Goal: Find contact information: Find contact information

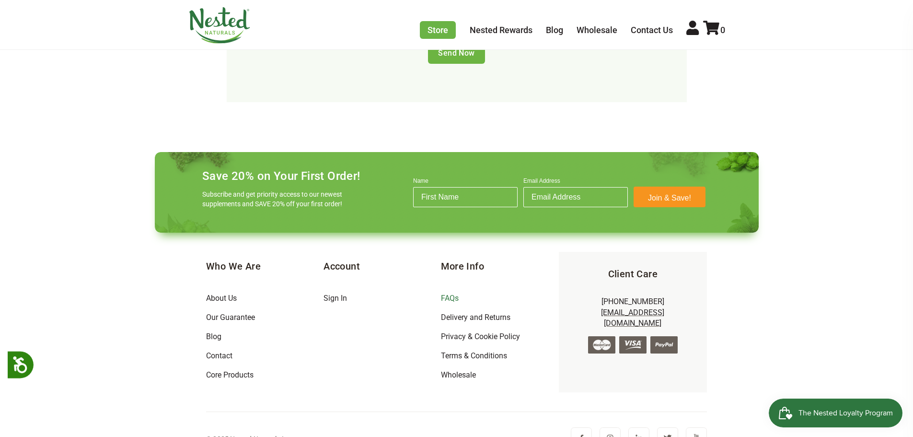
click at [449, 293] on link "FAQs" at bounding box center [450, 297] width 18 height 9
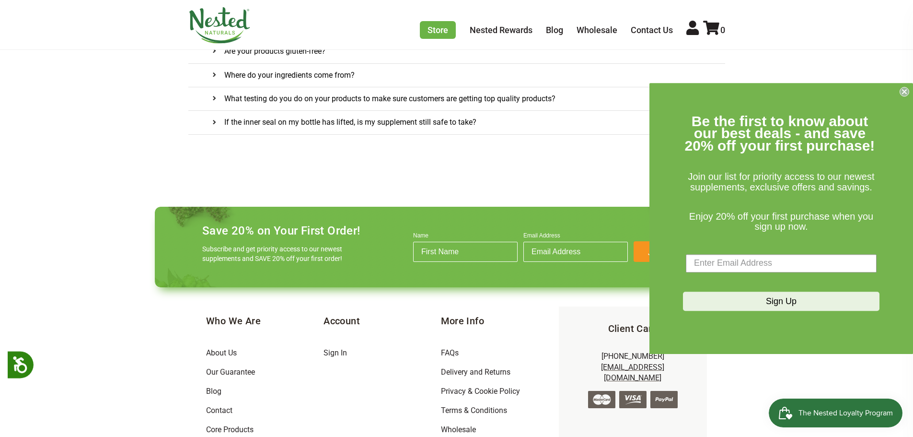
scroll to position [795, 0]
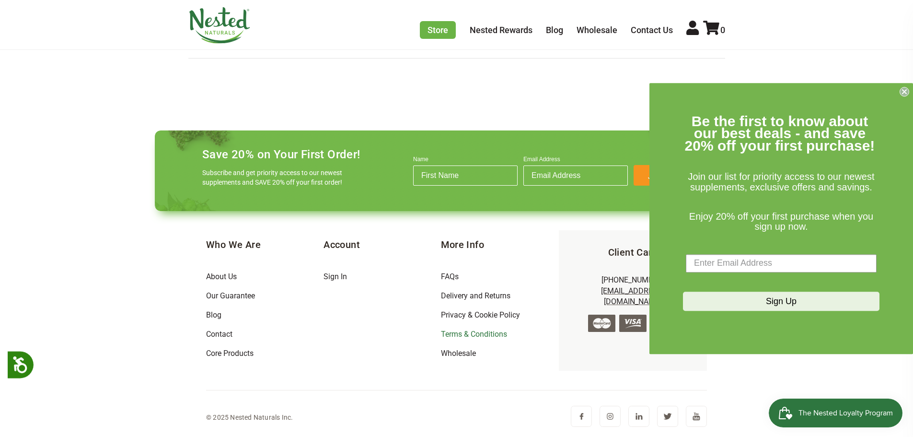
click at [492, 331] on link "Terms & Conditions" at bounding box center [474, 333] width 66 height 9
click at [905, 87] on circle "Close dialog" at bounding box center [904, 91] width 9 height 9
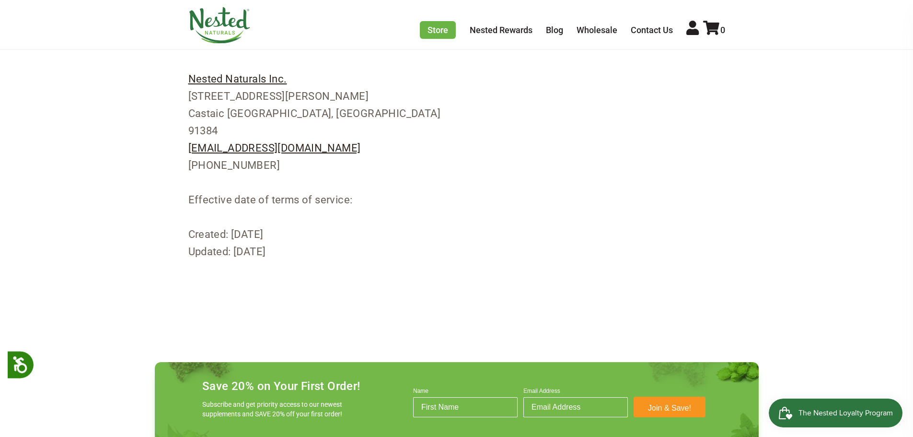
scroll to position [6616, 0]
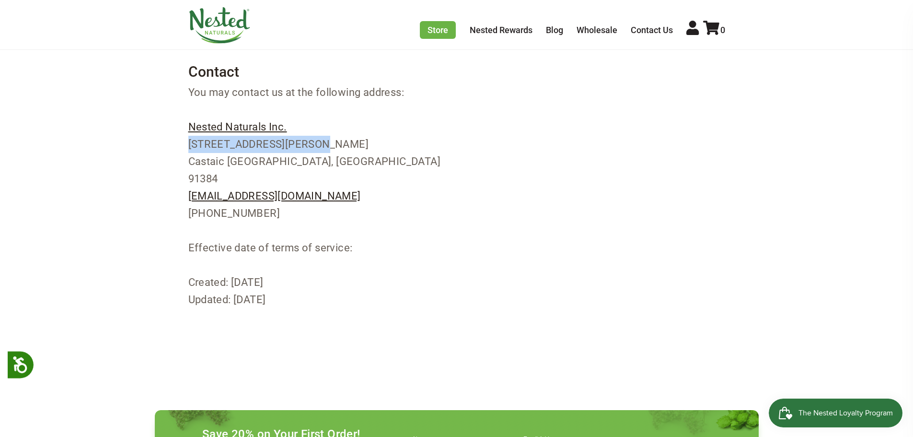
drag, startPoint x: 290, startPoint y: 179, endPoint x: 183, endPoint y: 180, distance: 106.9
copy p "28610 Hasley Canyon Rd."
click at [205, 200] on p "Nested Naturals Inc. 28610 Hasley Canyon Rd. Castaic CA, United States 91384 su…" at bounding box center [456, 170] width 537 height 104
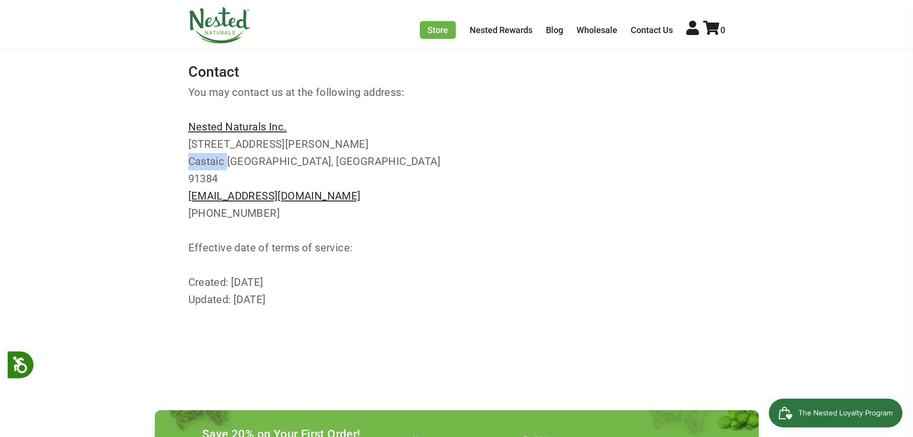
copy p "Castaic"
click at [195, 211] on p "Nested Naturals Inc. 28610 Hasley Canyon Rd. Castaic CA, United States 91384 su…" at bounding box center [456, 170] width 537 height 104
copy p "91384"
